Goal: Obtain resource: Download file/media

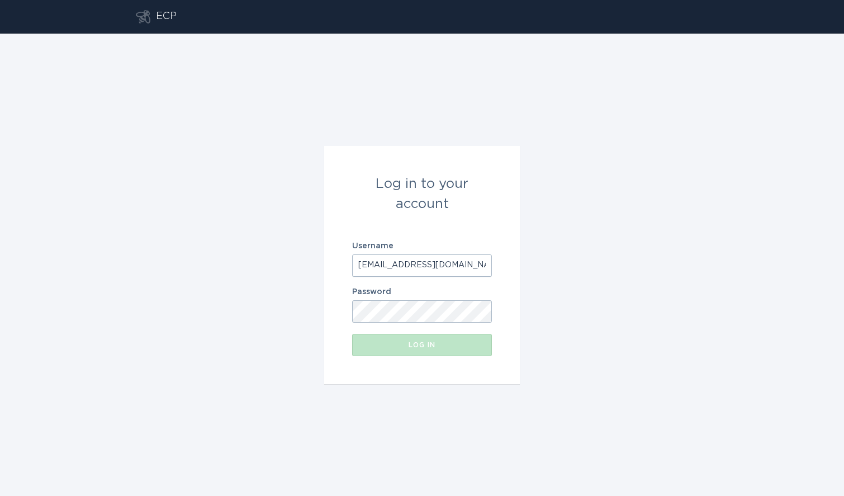
scroll to position [0, 12]
type input "[EMAIL_ADDRESS][DOMAIN_NAME]"
click at [406, 341] on div "Log in" at bounding box center [422, 344] width 129 height 7
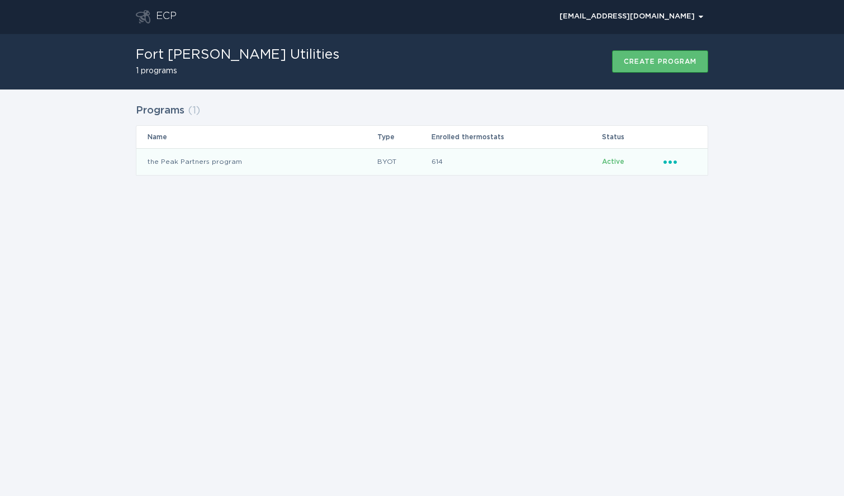
click at [201, 161] on td "the Peak Partners program" at bounding box center [256, 161] width 240 height 27
click at [670, 164] on icon "Ellipsis" at bounding box center [671, 159] width 16 height 9
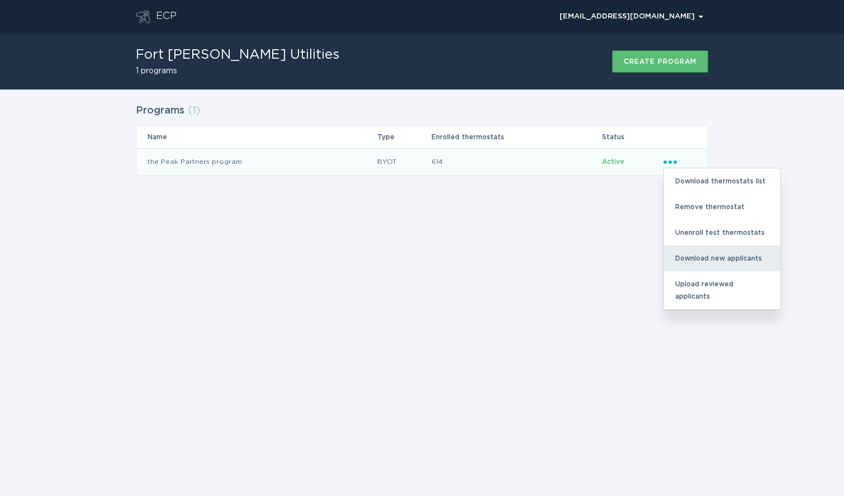
click at [703, 254] on div "Download new applicants" at bounding box center [722, 258] width 116 height 26
